Goal: Find specific page/section: Find specific page/section

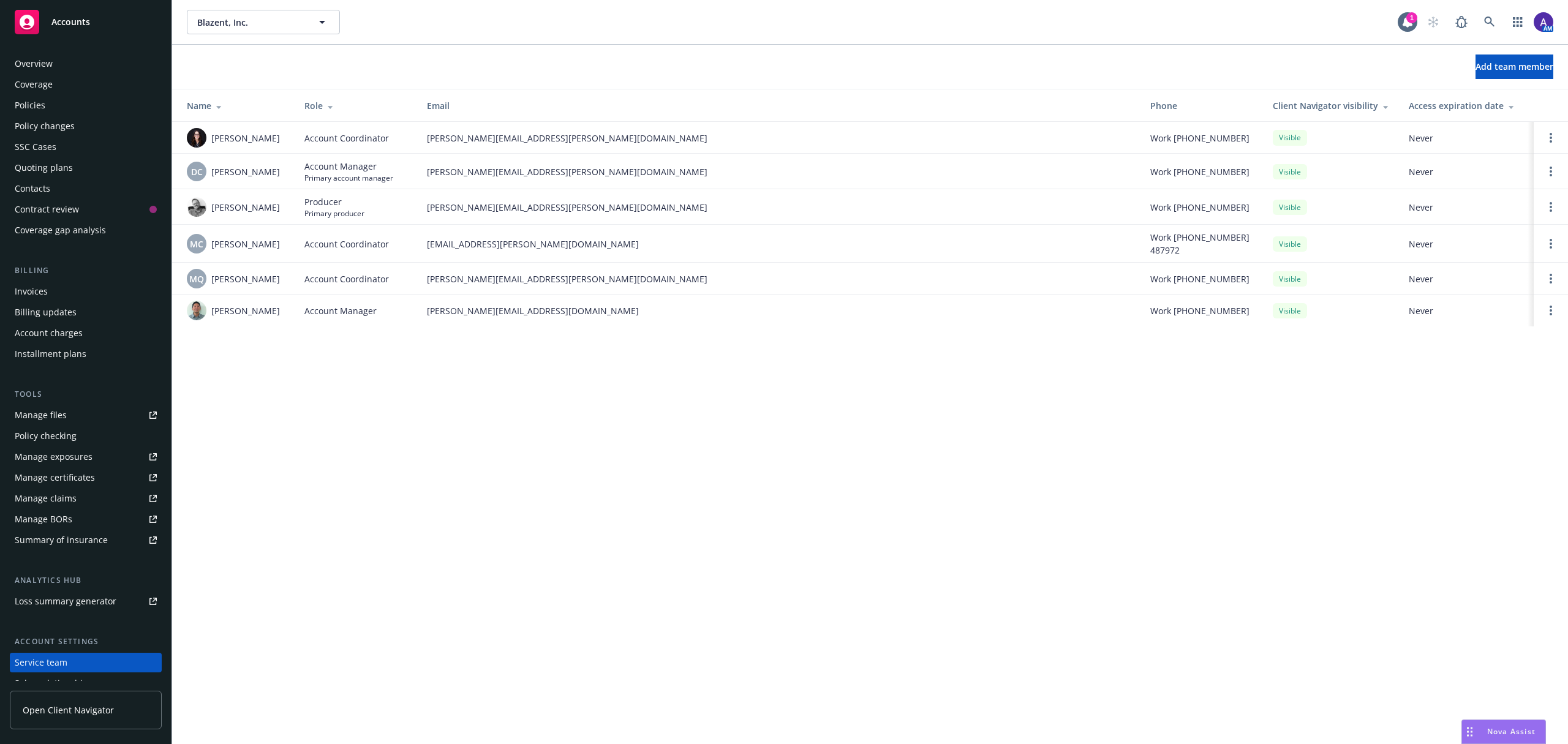
scroll to position [74, 0]
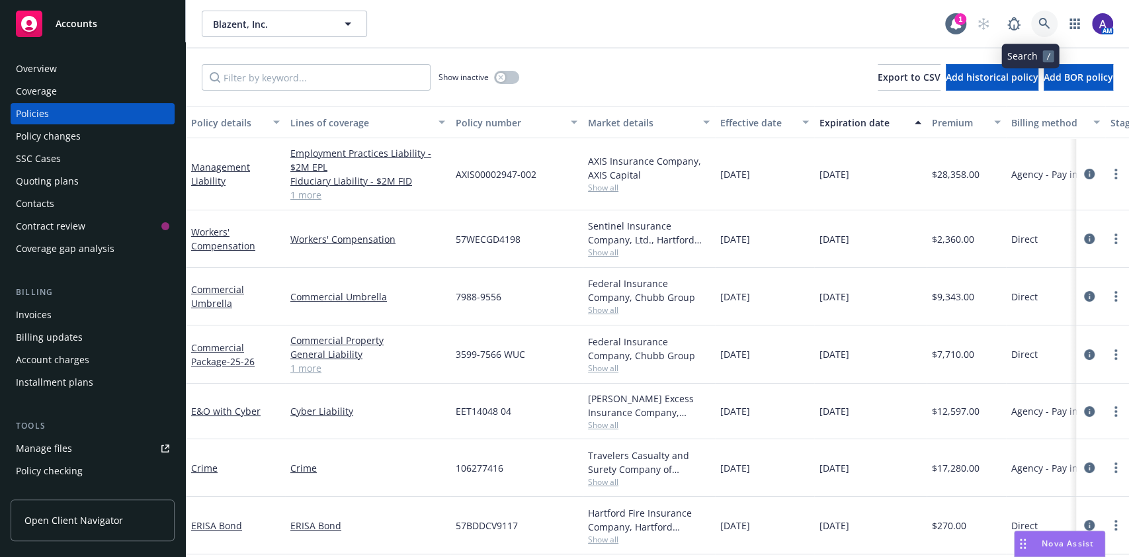
click at [1033, 30] on link at bounding box center [1044, 24] width 26 height 26
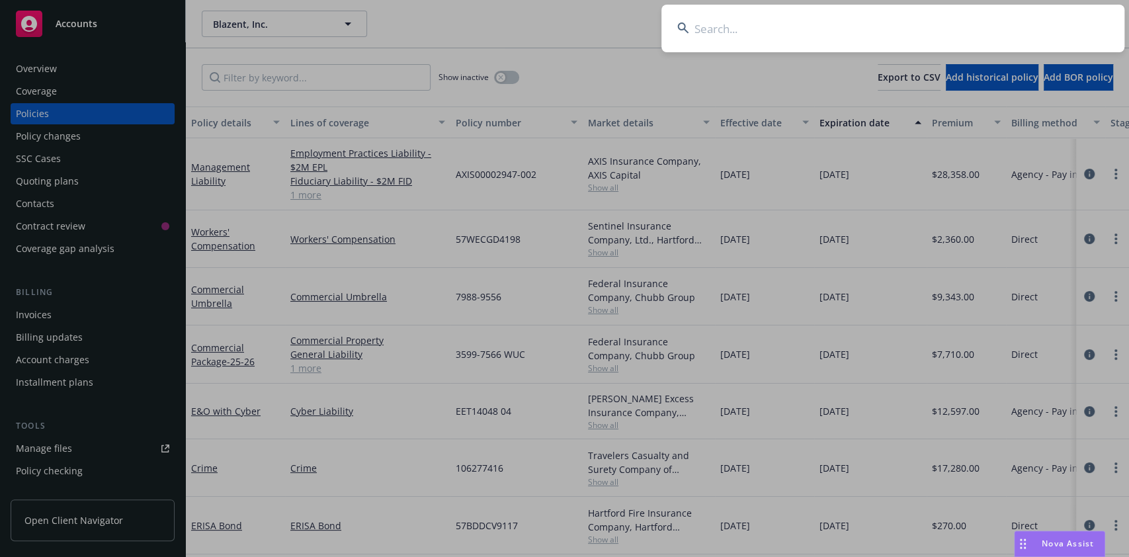
click at [960, 33] on input at bounding box center [892, 29] width 463 height 48
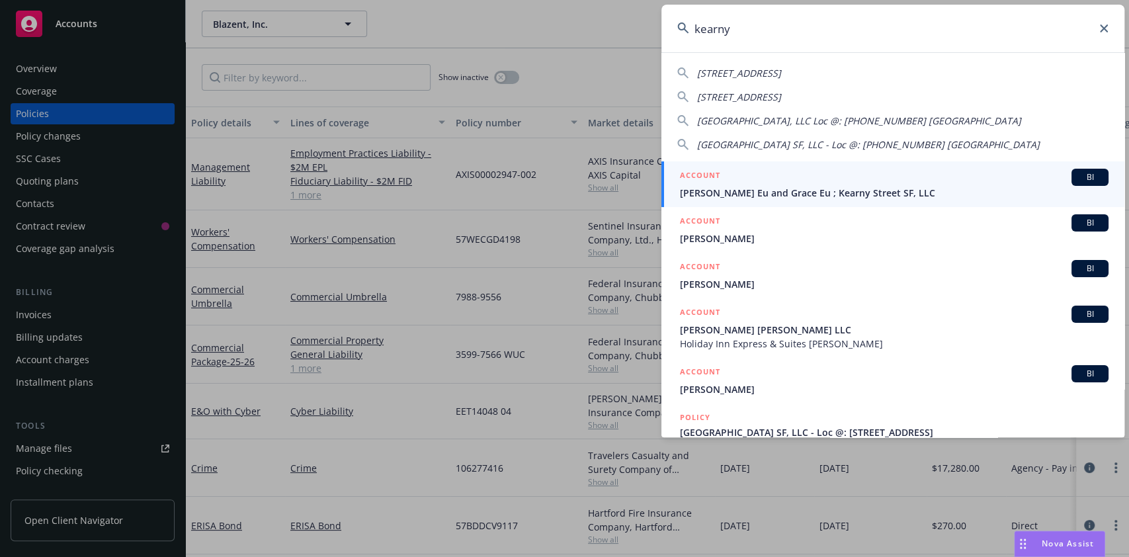
type input "kearny"
click at [856, 180] on div "ACCOUNT BI" at bounding box center [894, 177] width 428 height 17
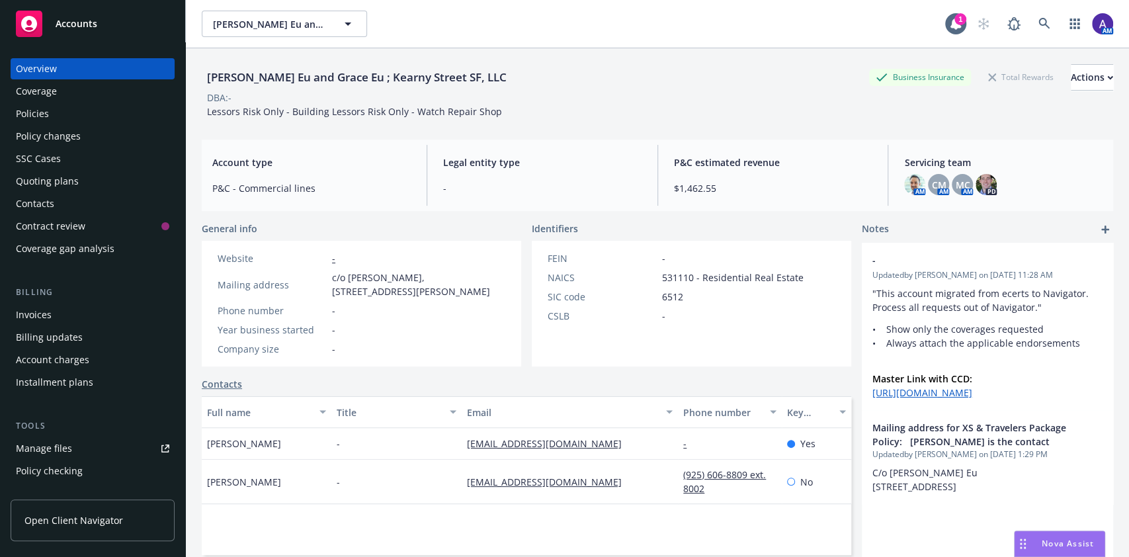
click at [61, 104] on div "Policies" at bounding box center [92, 113] width 153 height 21
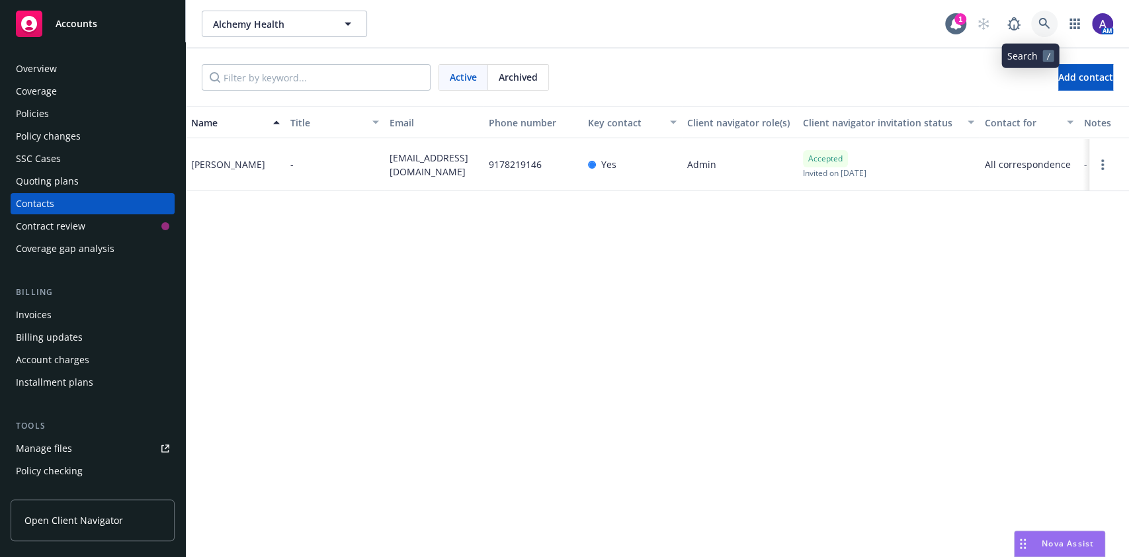
click at [1037, 22] on link at bounding box center [1044, 24] width 26 height 26
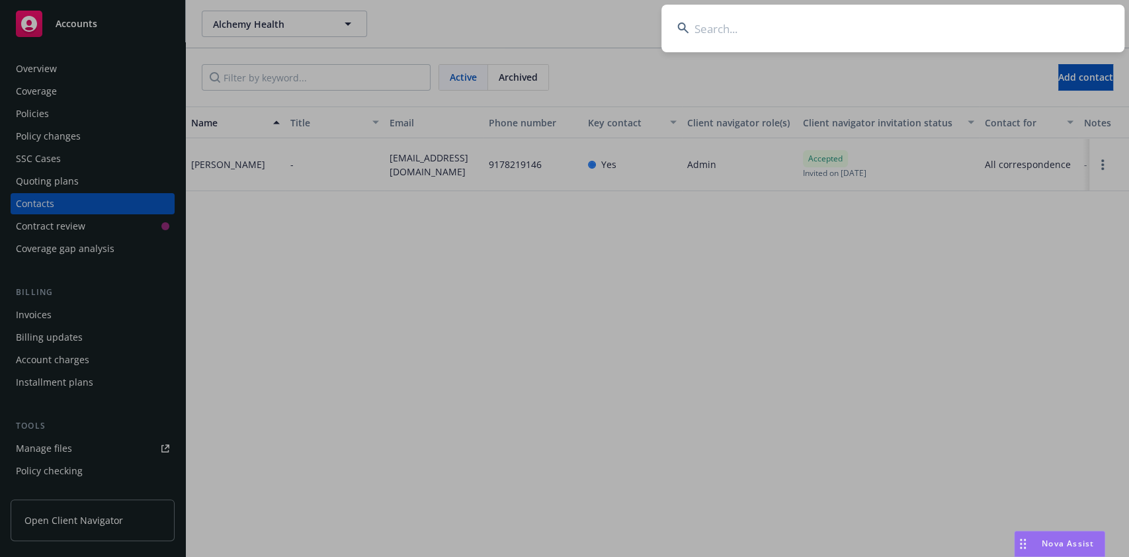
click at [973, 24] on input at bounding box center [892, 29] width 463 height 48
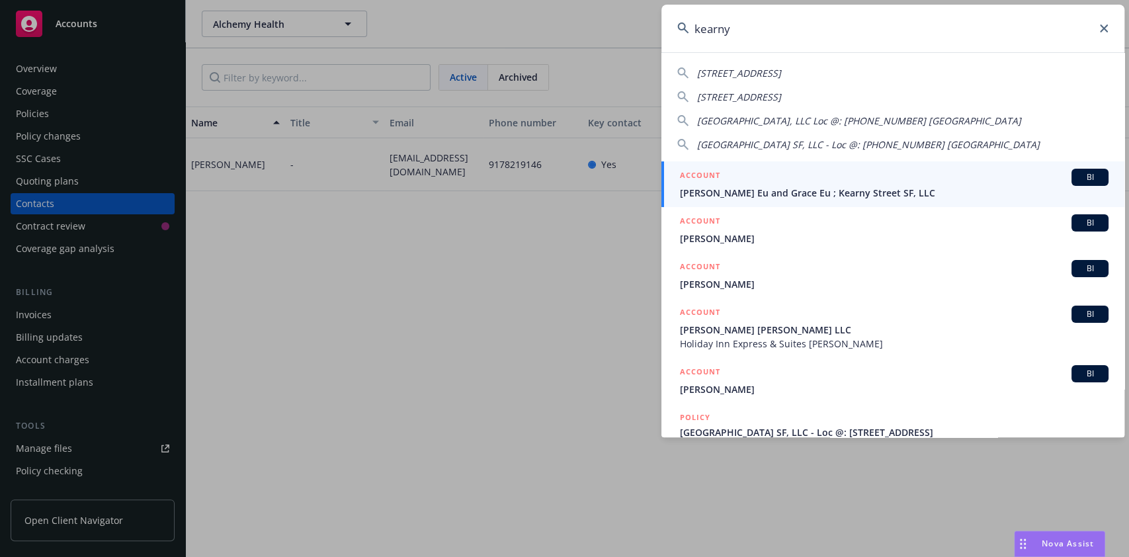
type input "kearny"
click at [762, 177] on div "ACCOUNT BI" at bounding box center [894, 177] width 428 height 17
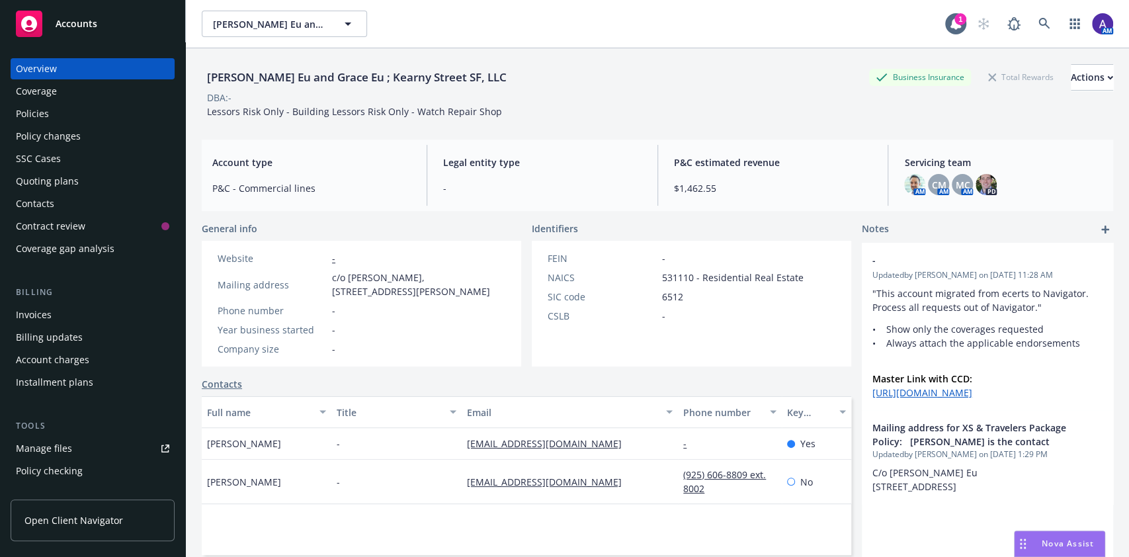
click at [71, 200] on div "Contacts" at bounding box center [92, 203] width 153 height 21
